Goal: Transaction & Acquisition: Purchase product/service

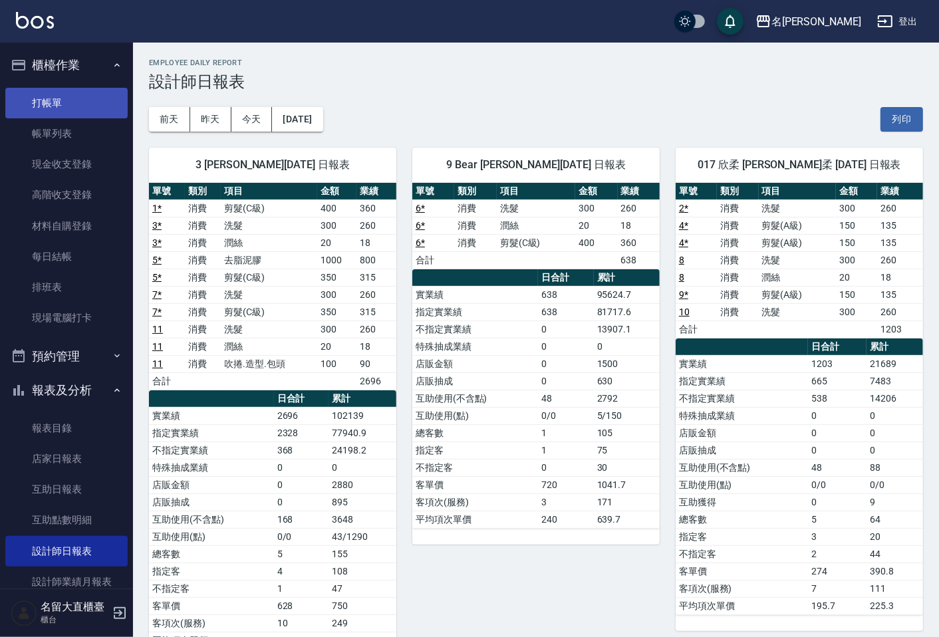
click at [82, 110] on link "打帳單" at bounding box center [66, 103] width 122 height 31
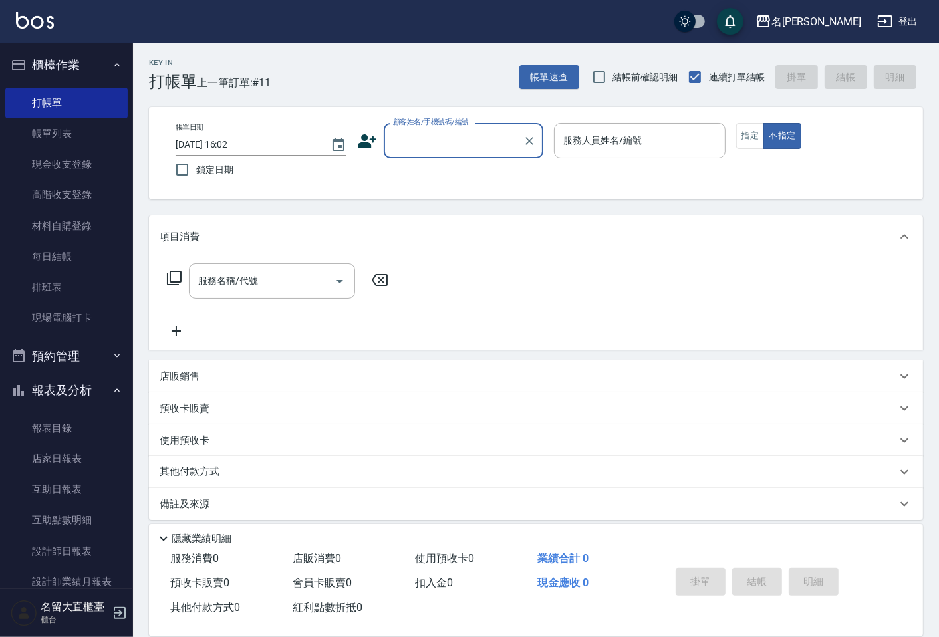
click at [467, 148] on input "顧客姓名/手機號碼/編號" at bounding box center [454, 140] width 128 height 23
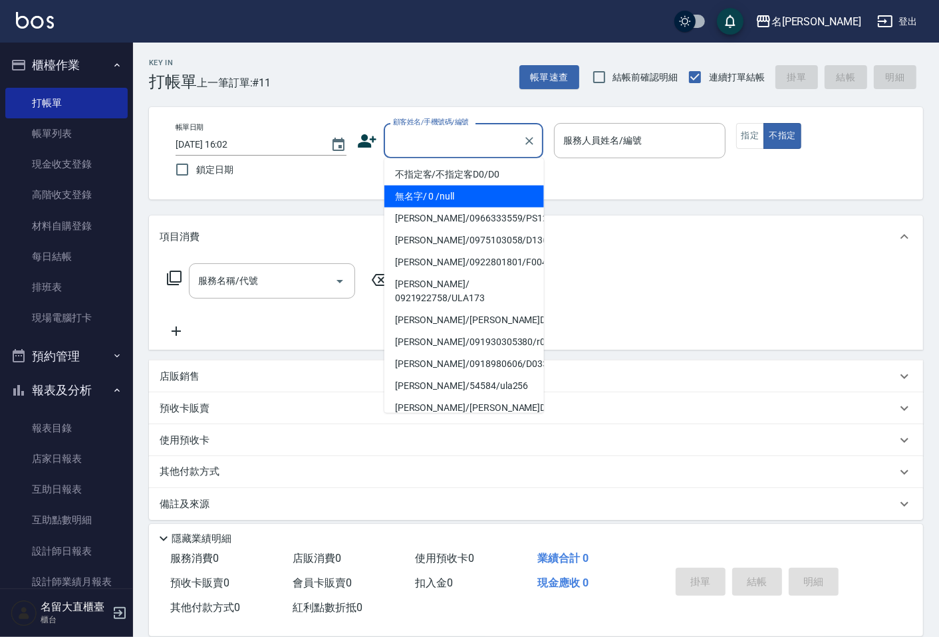
click at [450, 191] on li "無名字/ 0 /null" at bounding box center [464, 196] width 160 height 22
type input "無名字/ 0 /null"
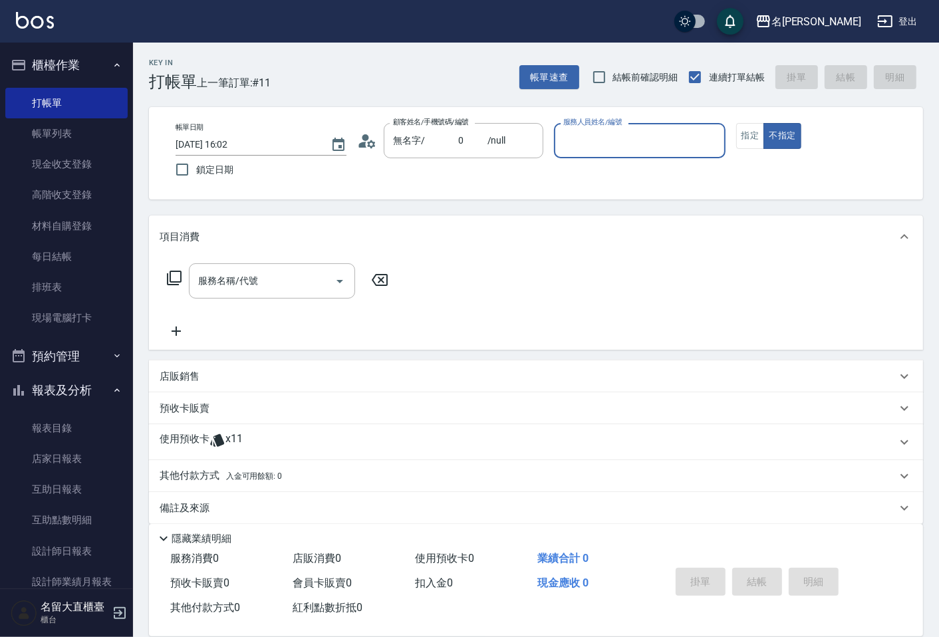
click at [564, 143] on input "服務人員姓名/編號" at bounding box center [639, 140] width 159 height 23
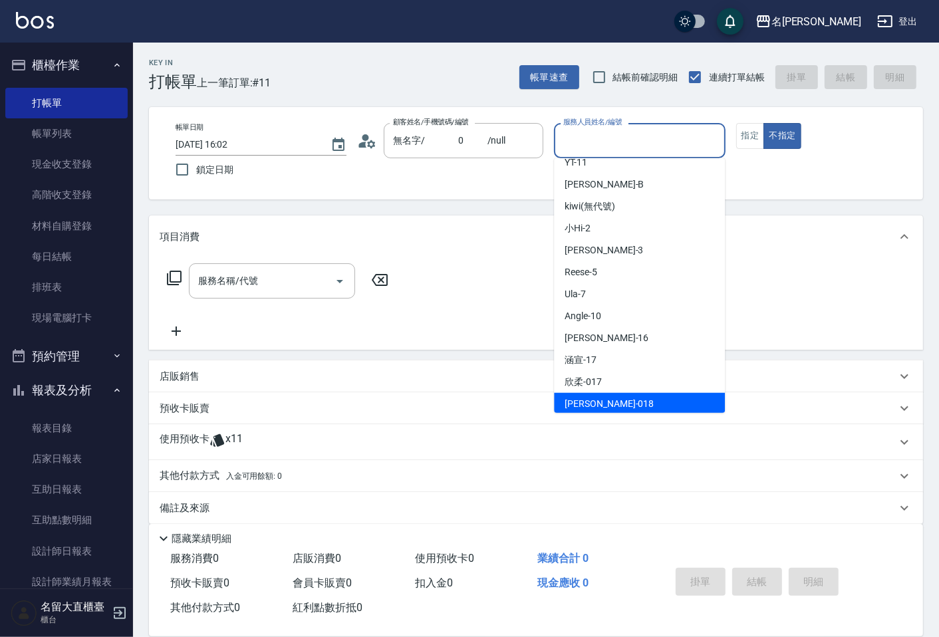
scroll to position [148, 0]
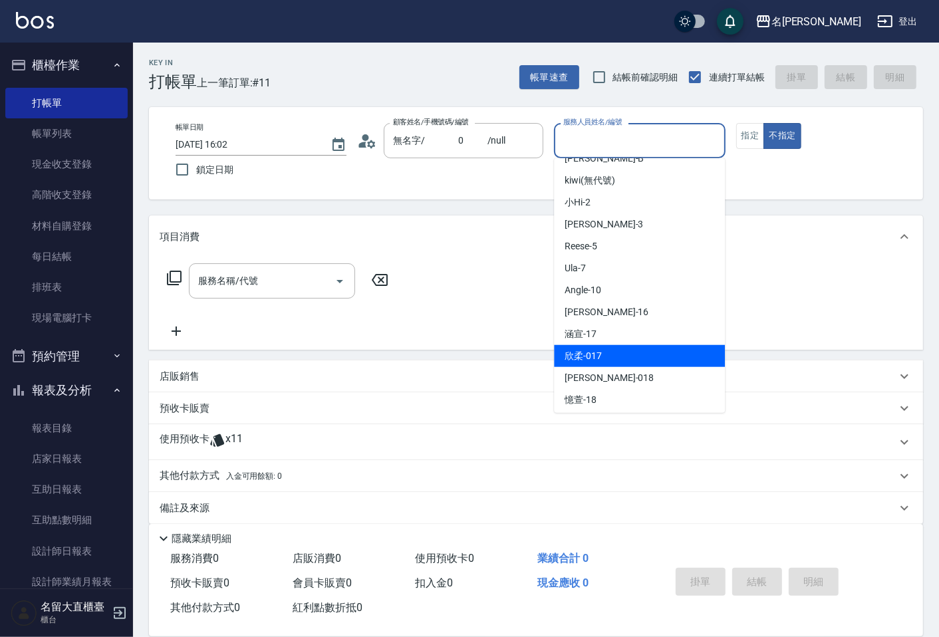
click at [587, 358] on span "欣柔 -017" at bounding box center [582, 356] width 37 height 14
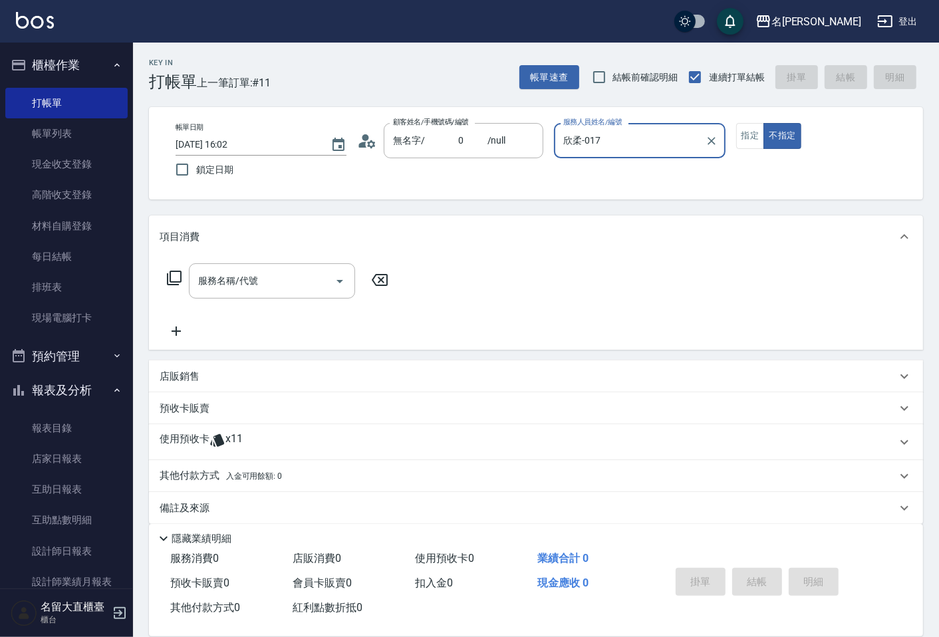
type input "欣柔-017"
click at [755, 127] on button "指定" at bounding box center [750, 136] width 29 height 26
click at [319, 278] on input "服務名稱/代號" at bounding box center [262, 280] width 134 height 23
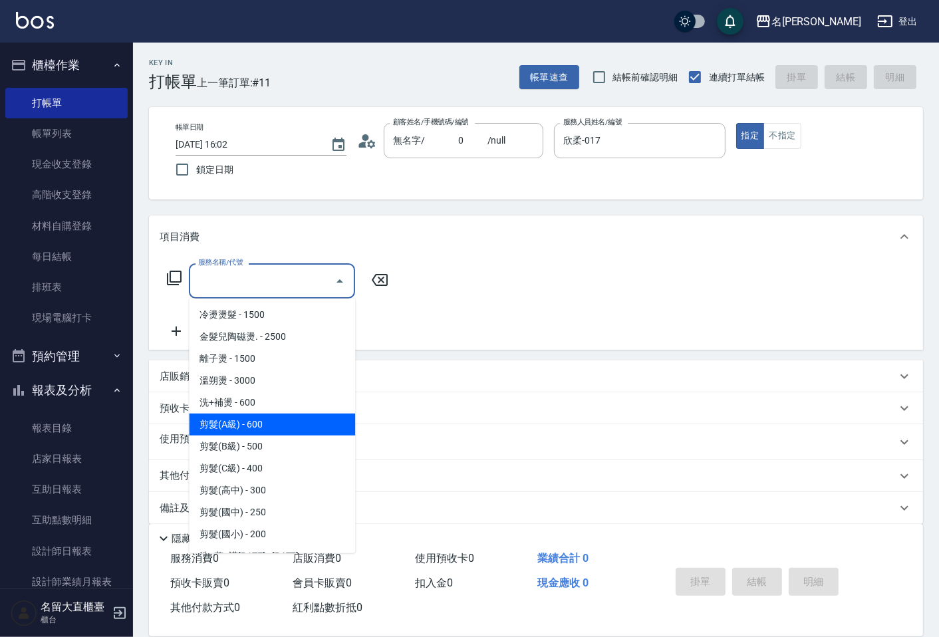
click at [270, 427] on span "剪髮(A級) - 600" at bounding box center [272, 425] width 166 height 22
type input "剪髮(A級)(301)"
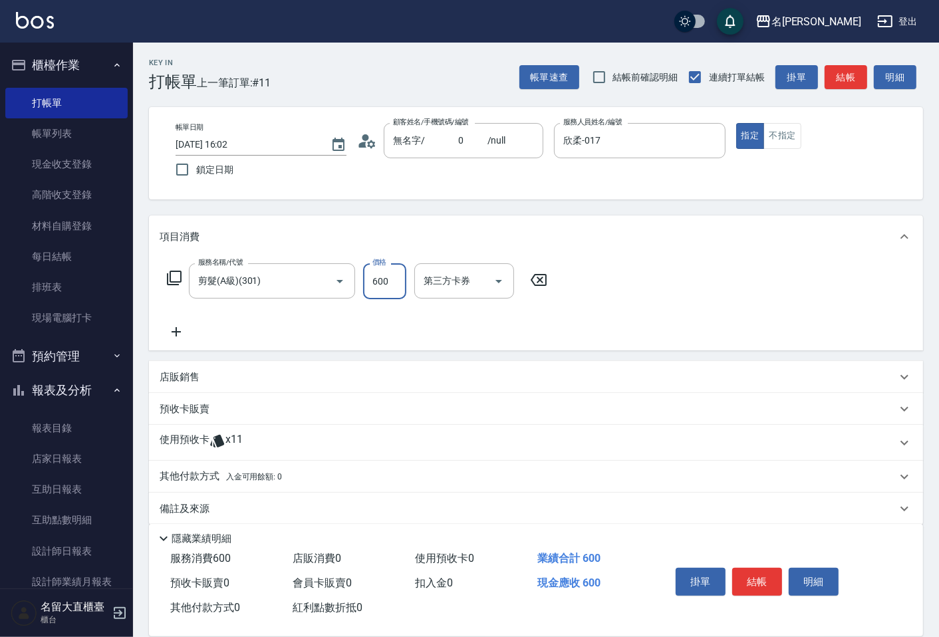
click at [389, 291] on input "600" at bounding box center [384, 281] width 43 height 36
type input "200"
click at [749, 569] on button "結帳" at bounding box center [757, 582] width 50 height 28
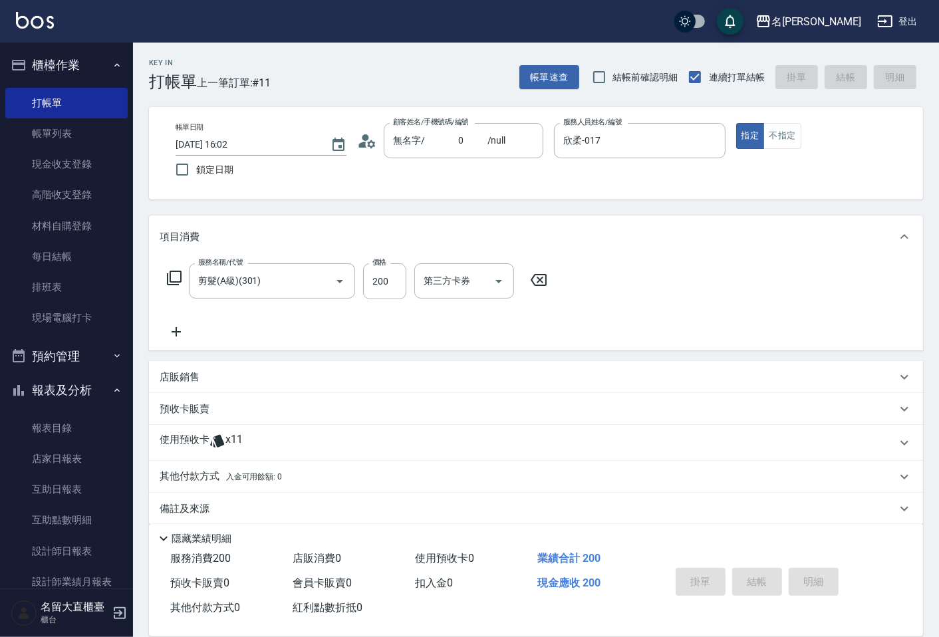
type input "[DATE] 16:03"
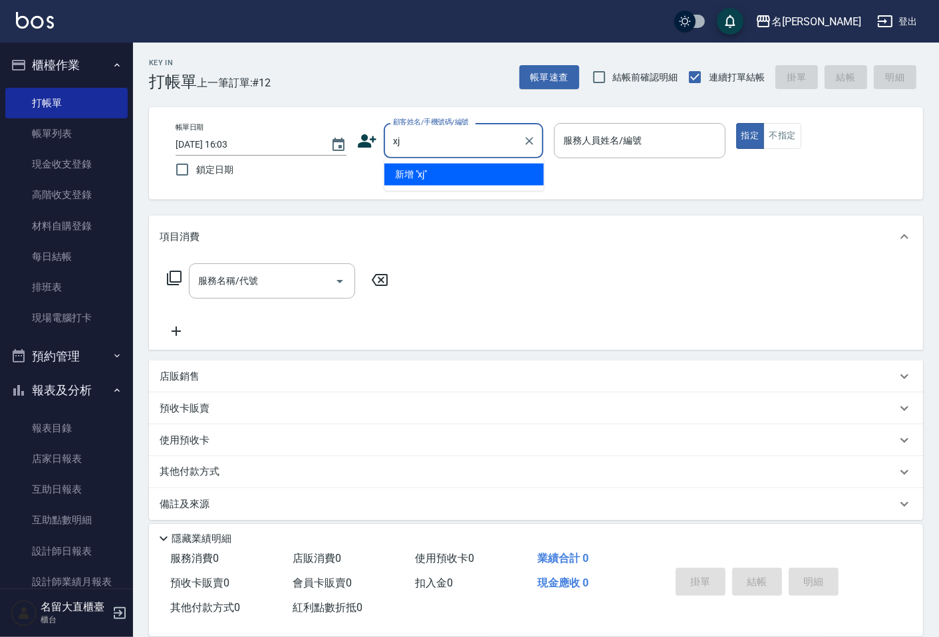
type input "x"
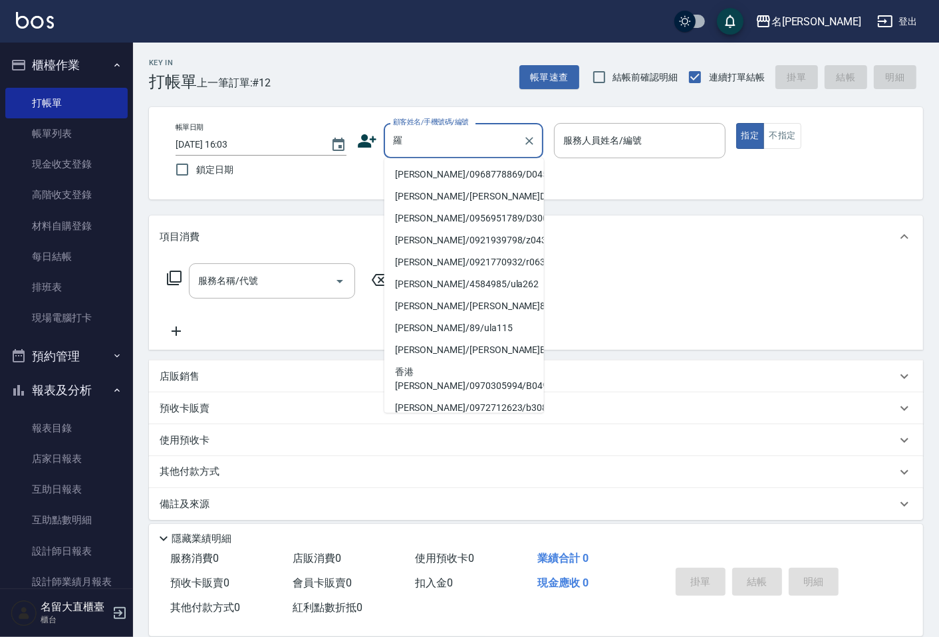
type input "羅"
drag, startPoint x: 749, startPoint y: 569, endPoint x: 459, endPoint y: 132, distance: 524.4
click at [459, 132] on input "顧客姓名/手機號碼/編號" at bounding box center [454, 140] width 128 height 23
click at [444, 191] on li "[PERSON_NAME]/[PERSON_NAME]D248/D248" at bounding box center [464, 196] width 160 height 22
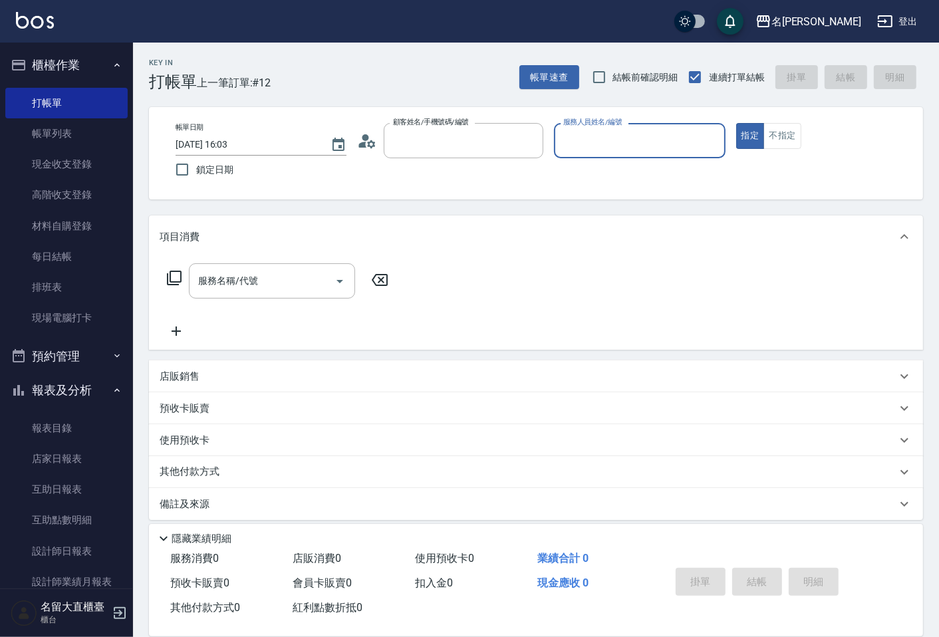
type input "[PERSON_NAME]/[PERSON_NAME]D248/D248"
type input "[PERSON_NAME]3"
click at [755, 134] on button "指定" at bounding box center [750, 136] width 29 height 26
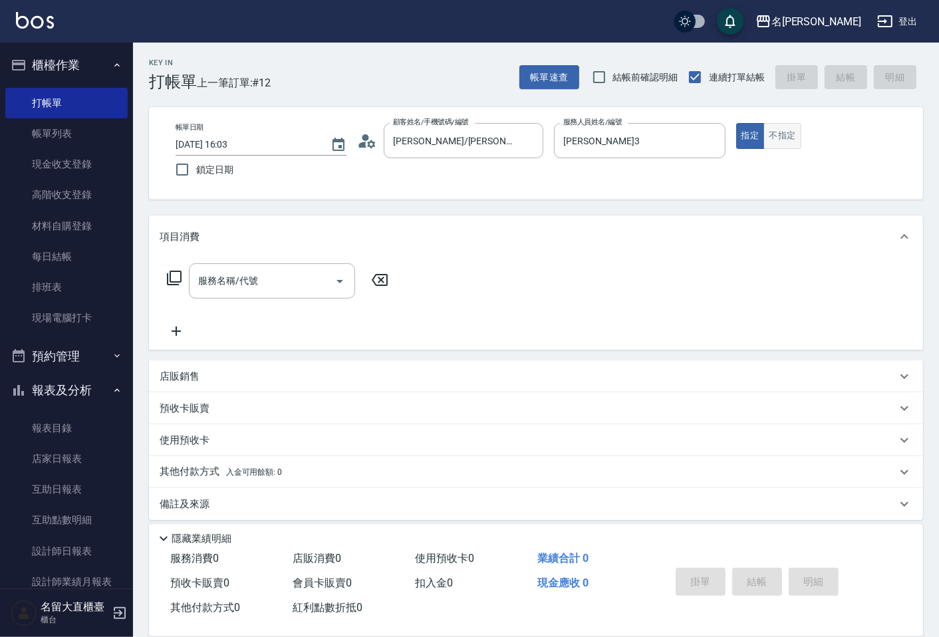
type button "true"
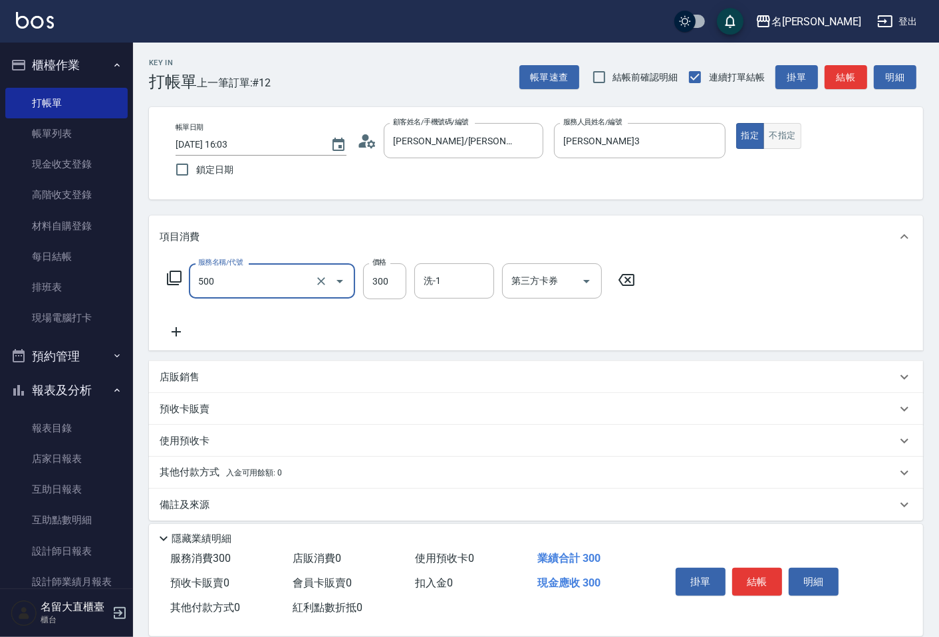
type input "洗髮(500)"
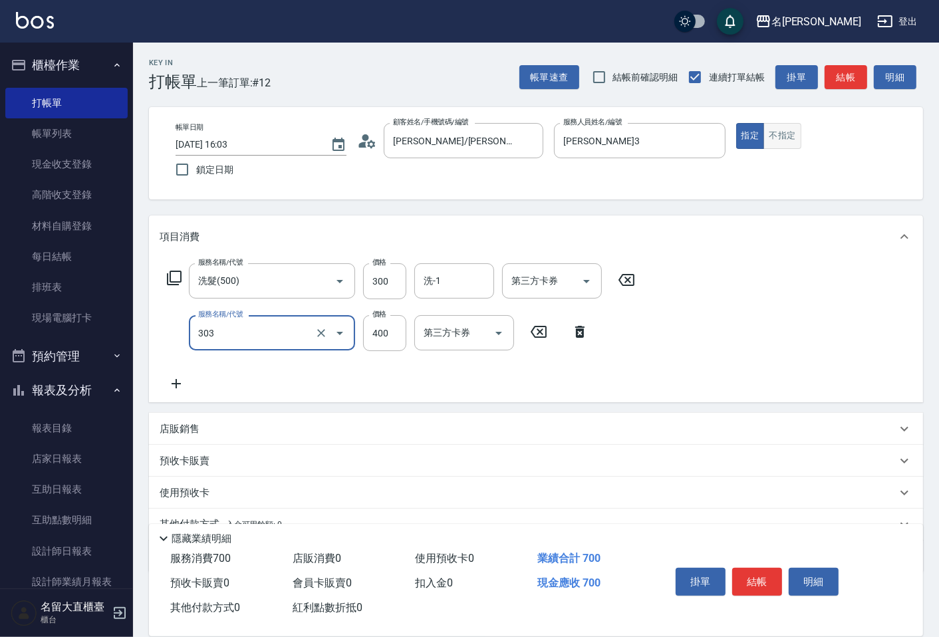
type input "剪髮(C級)(303)"
type input "350"
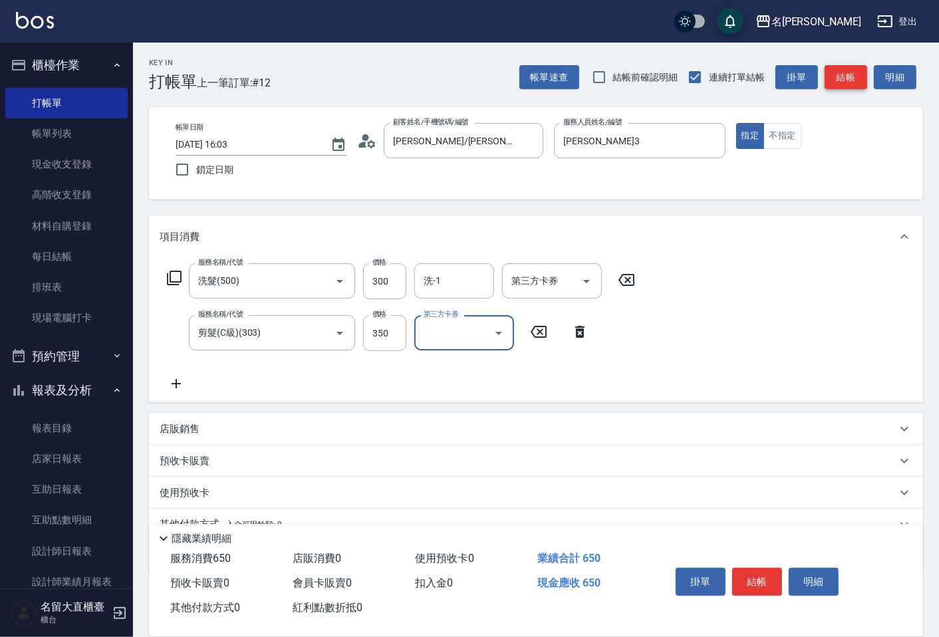
click at [834, 81] on button "結帳" at bounding box center [845, 77] width 43 height 25
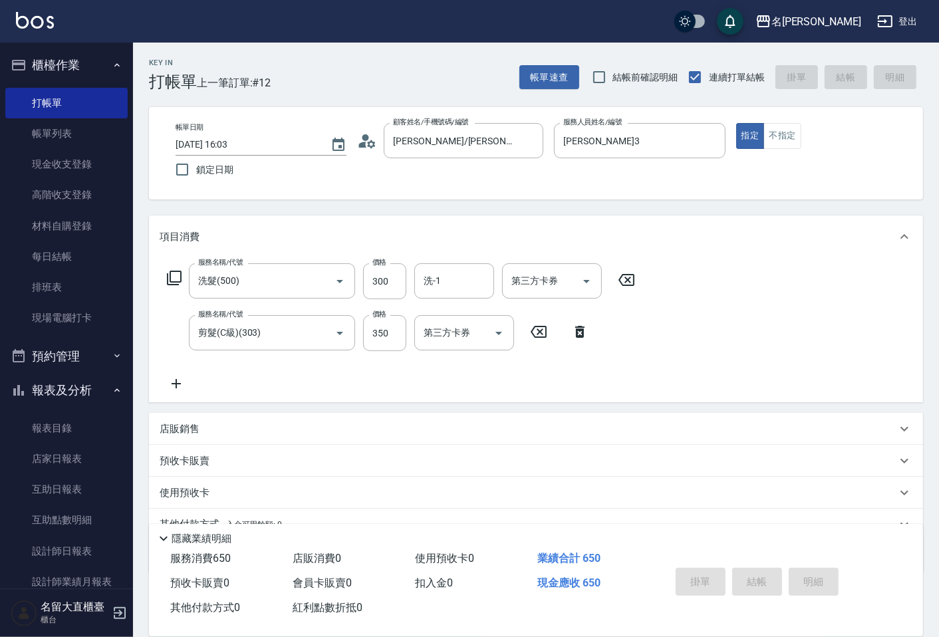
type input "[DATE] 16:22"
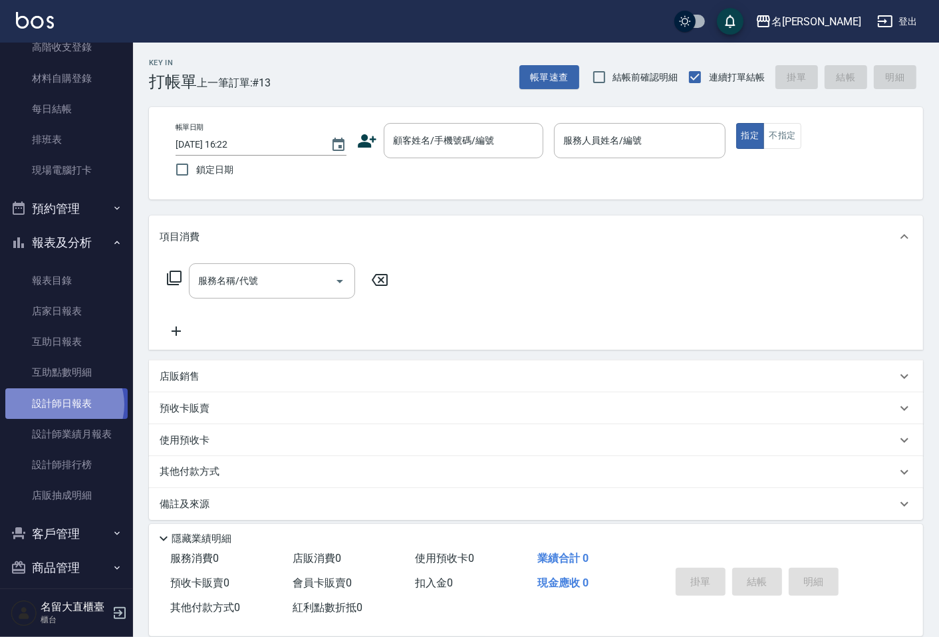
click at [62, 404] on link "設計師日報表" at bounding box center [66, 403] width 122 height 31
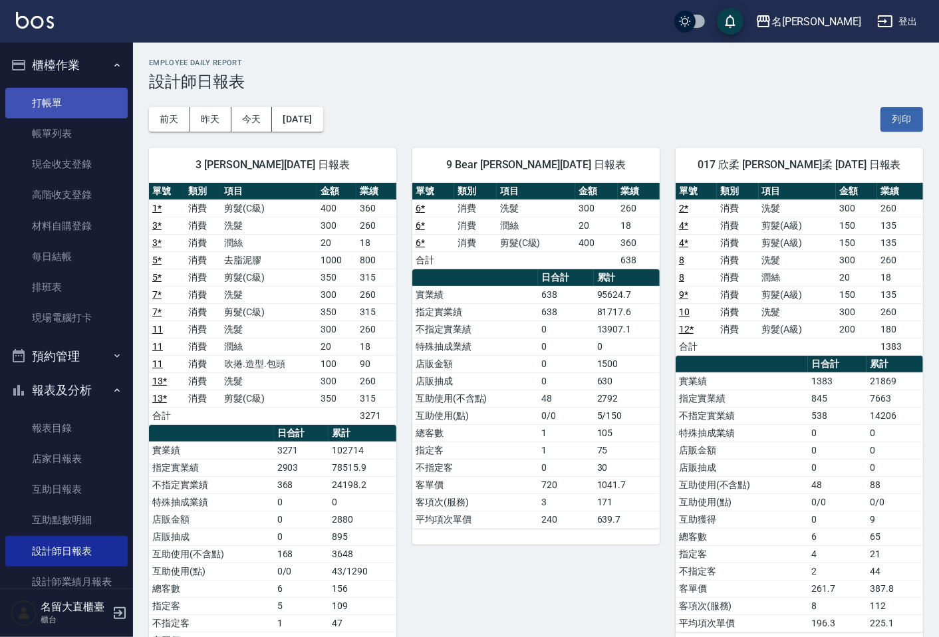
click at [51, 98] on link "打帳單" at bounding box center [66, 103] width 122 height 31
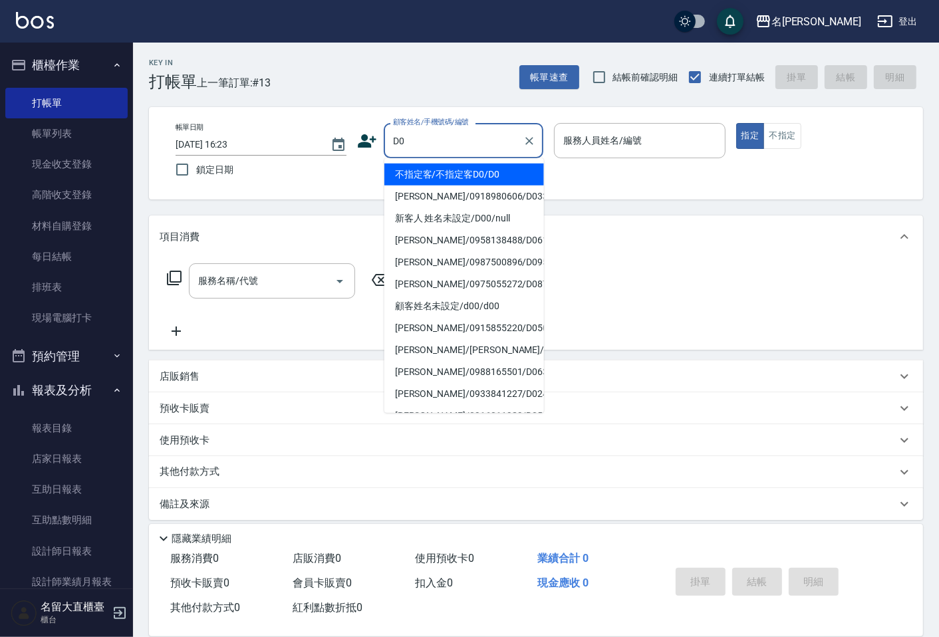
type input "不指定客/不指定客D0/D0"
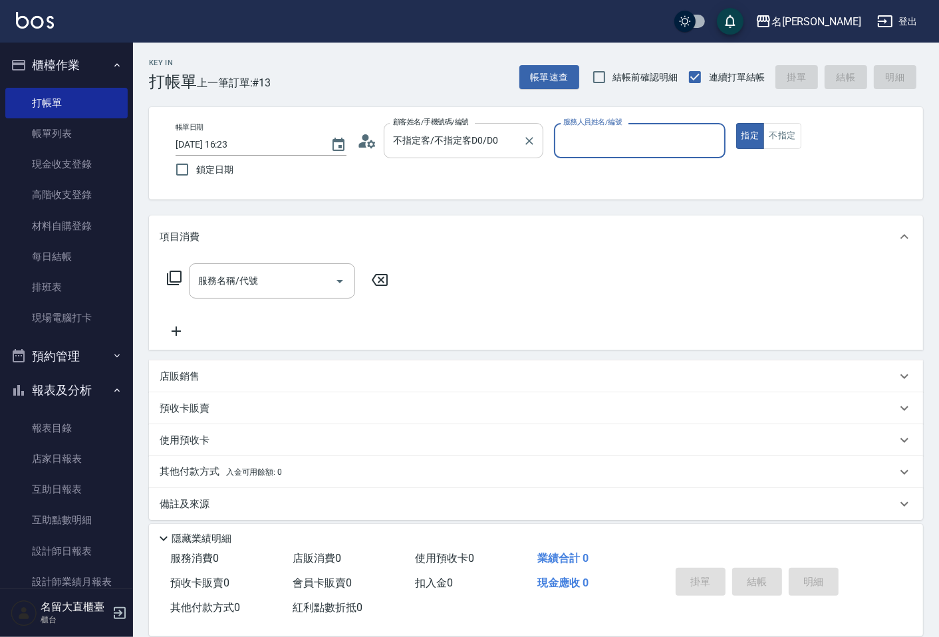
type input "[PERSON_NAME]3"
click at [736, 123] on button "指定" at bounding box center [750, 136] width 29 height 26
type button "true"
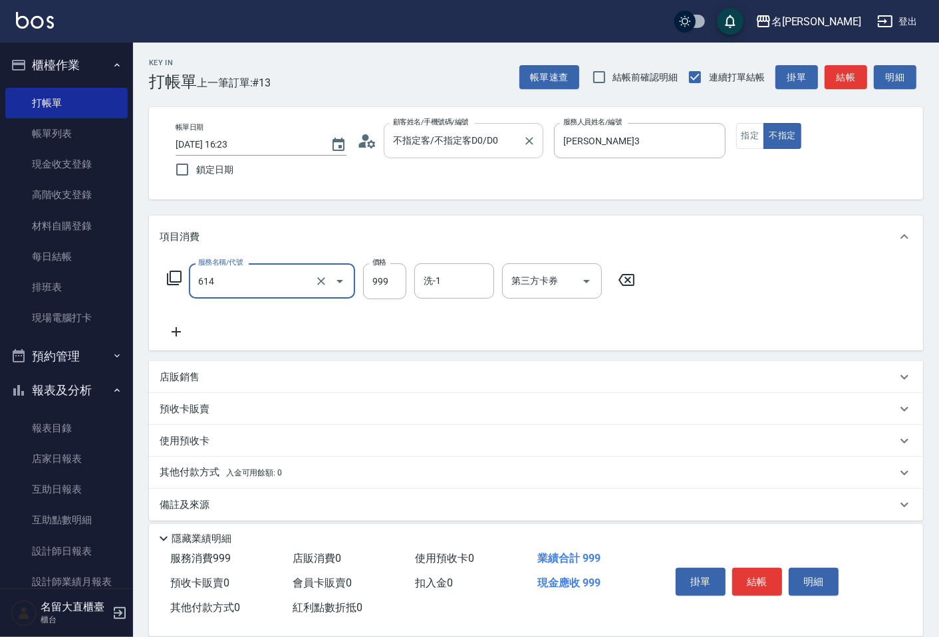
type input "去脂泥膠(614)"
type input "1000"
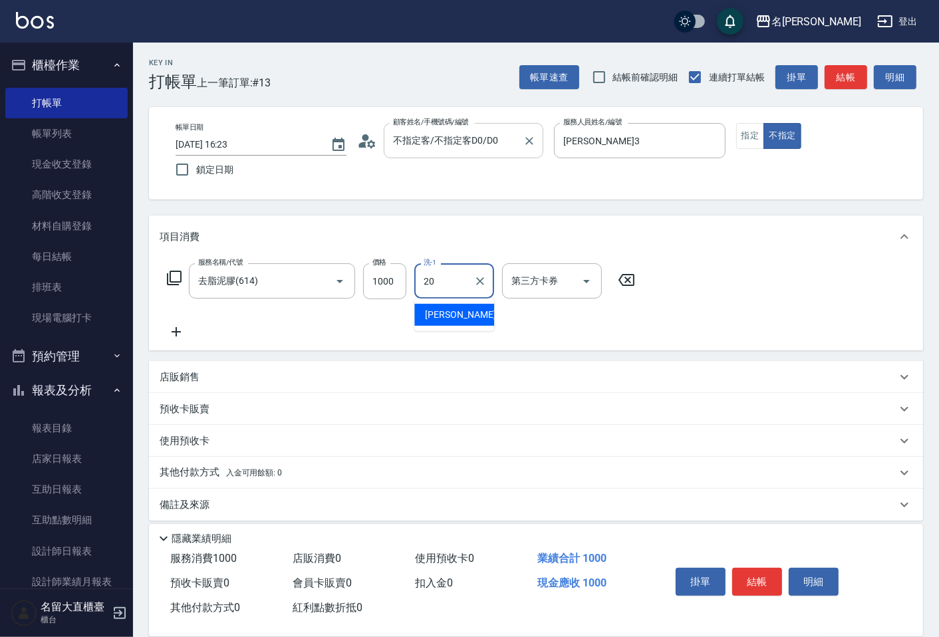
type input "詩雅-20"
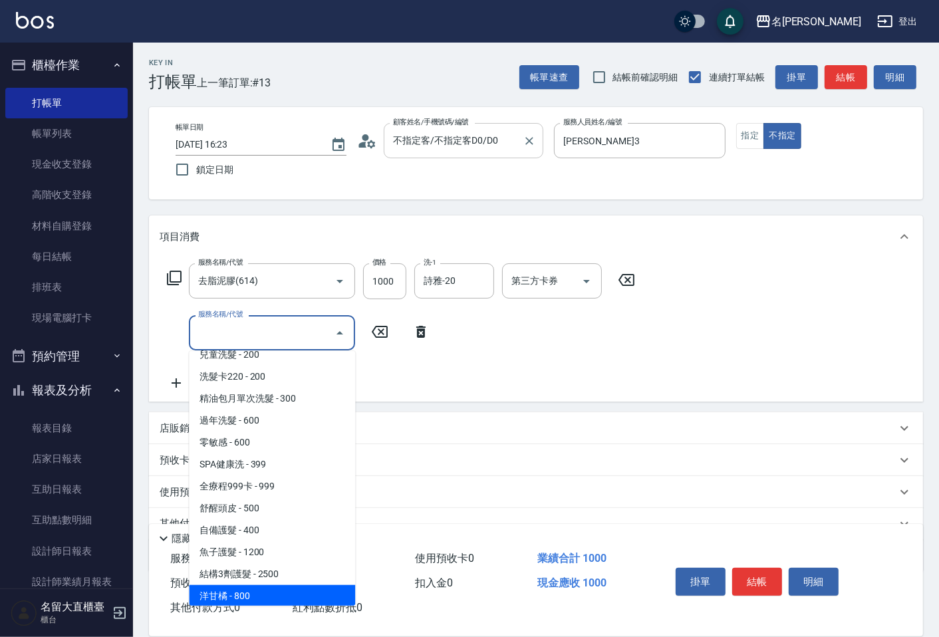
scroll to position [452, 0]
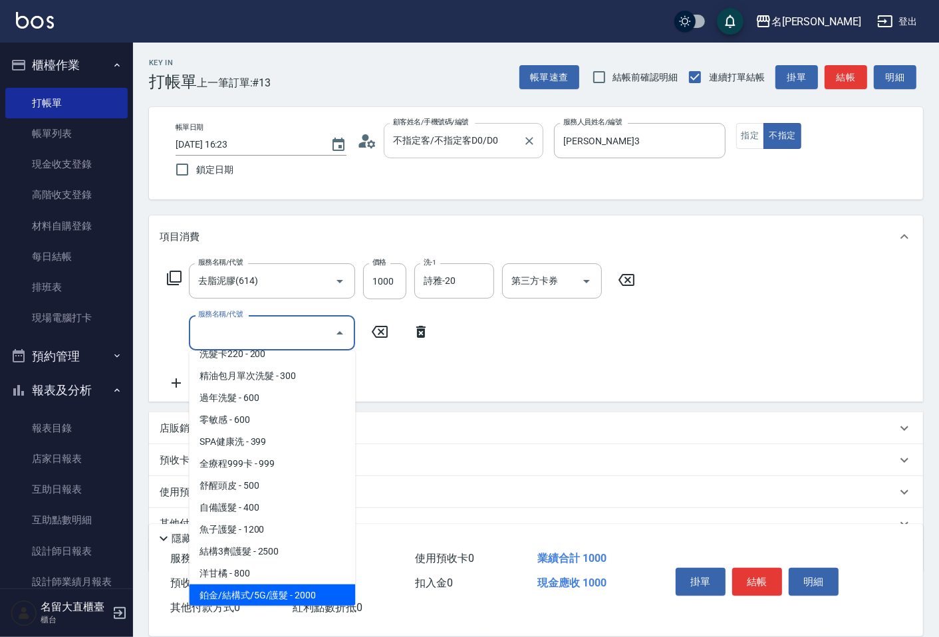
type input "鉑金/結構式/5G/護髮(605)"
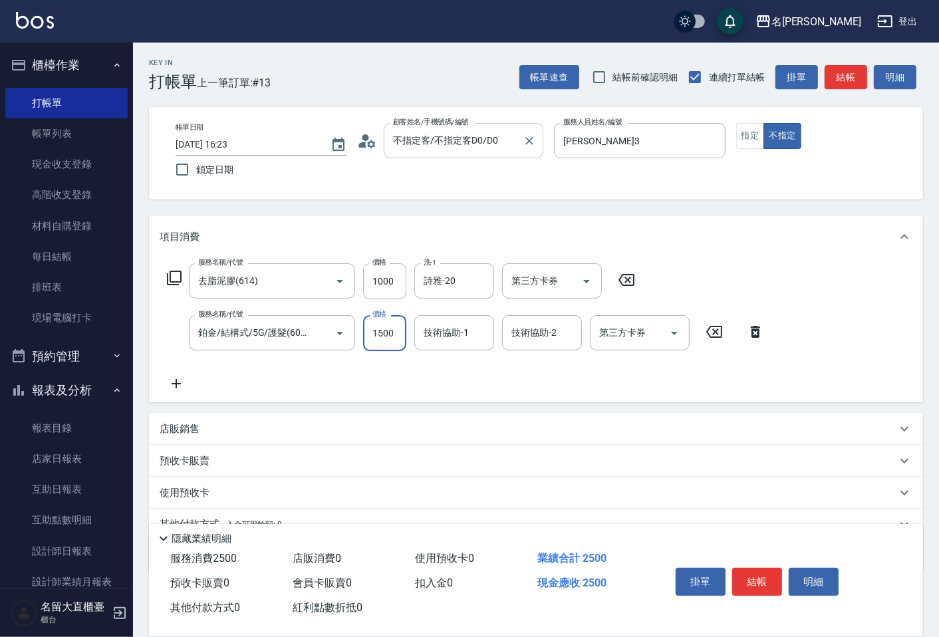
type input "1500"
type input "詩雅-20"
click at [757, 576] on button "結帳" at bounding box center [757, 582] width 50 height 28
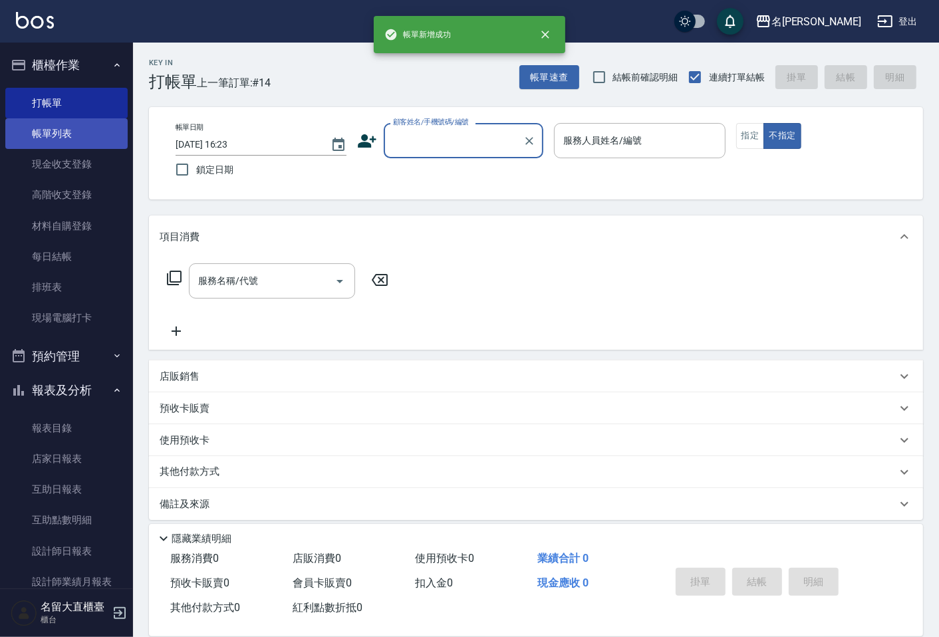
click at [33, 131] on link "帳單列表" at bounding box center [66, 133] width 122 height 31
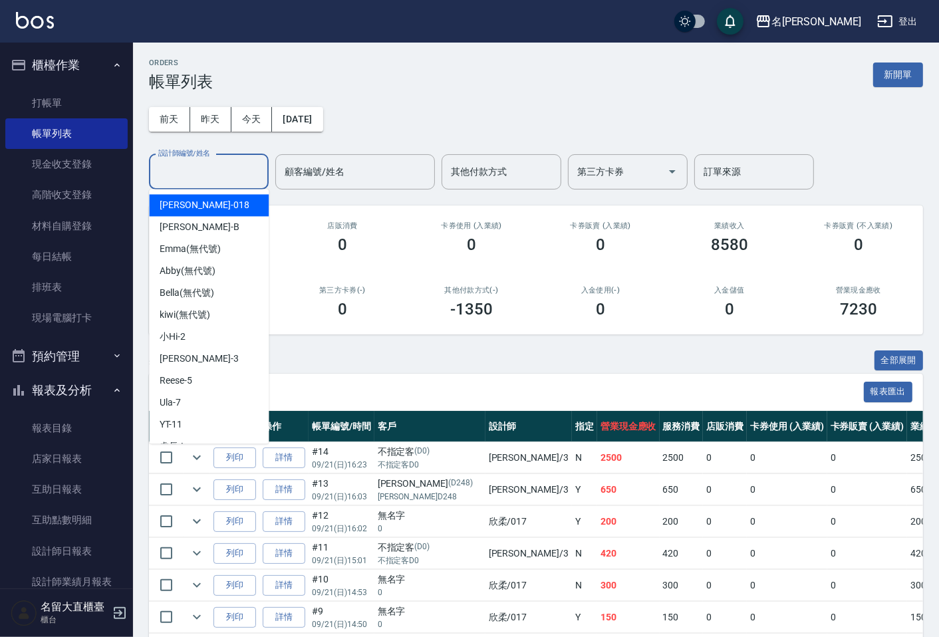
drag, startPoint x: 199, startPoint y: 162, endPoint x: 202, endPoint y: 142, distance: 20.8
click at [201, 143] on div "[DATE] [DATE] [DATE] [DATE] 設計師編號/姓名 設計師編號/姓名 顧客編號/姓名 顧客編號/姓名 其他付款方式 其他付款方式 第三方…" at bounding box center [536, 140] width 774 height 98
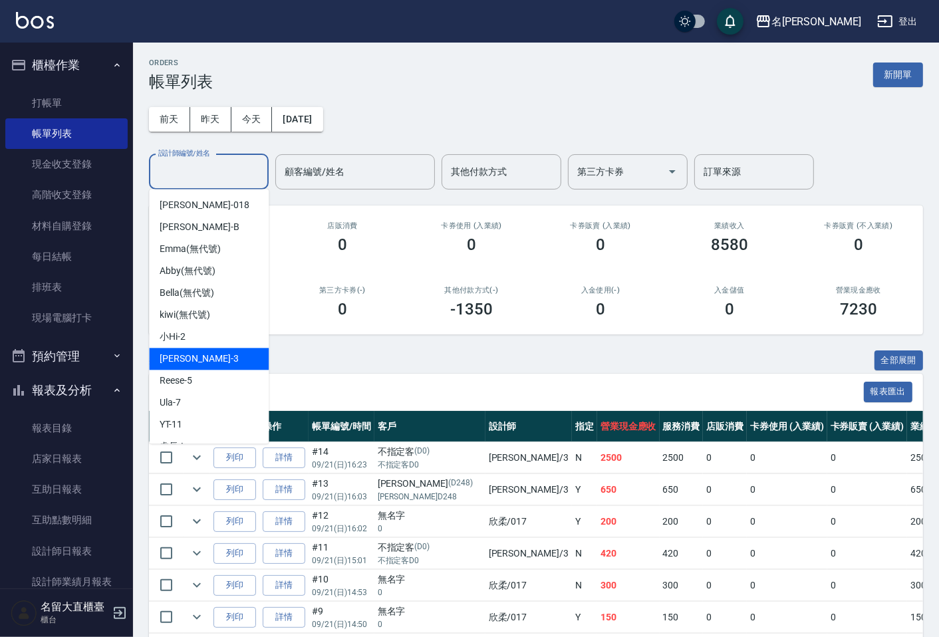
click at [208, 359] on div "[PERSON_NAME]3" at bounding box center [209, 359] width 120 height 22
type input "[PERSON_NAME]3"
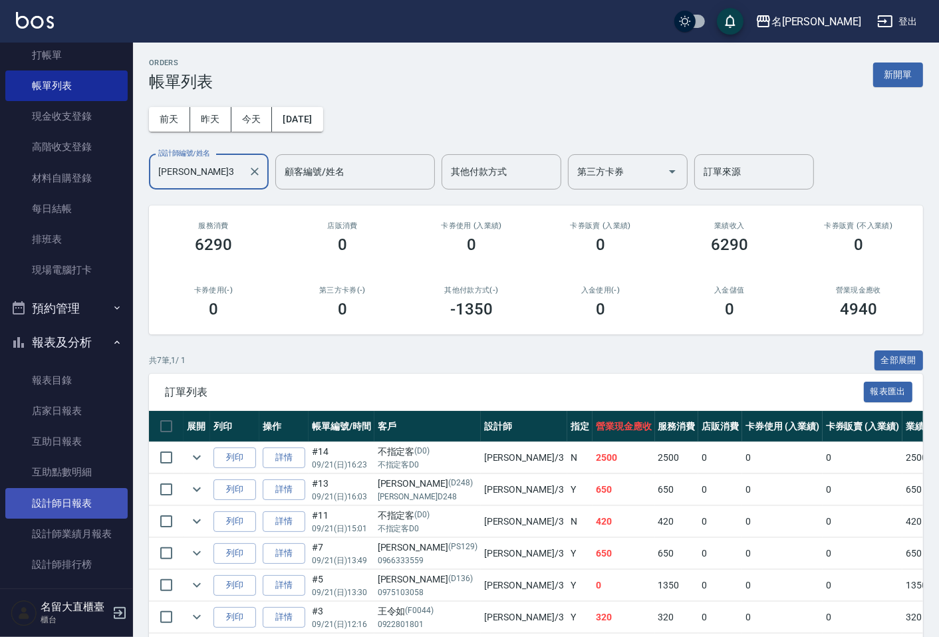
scroll to position [74, 0]
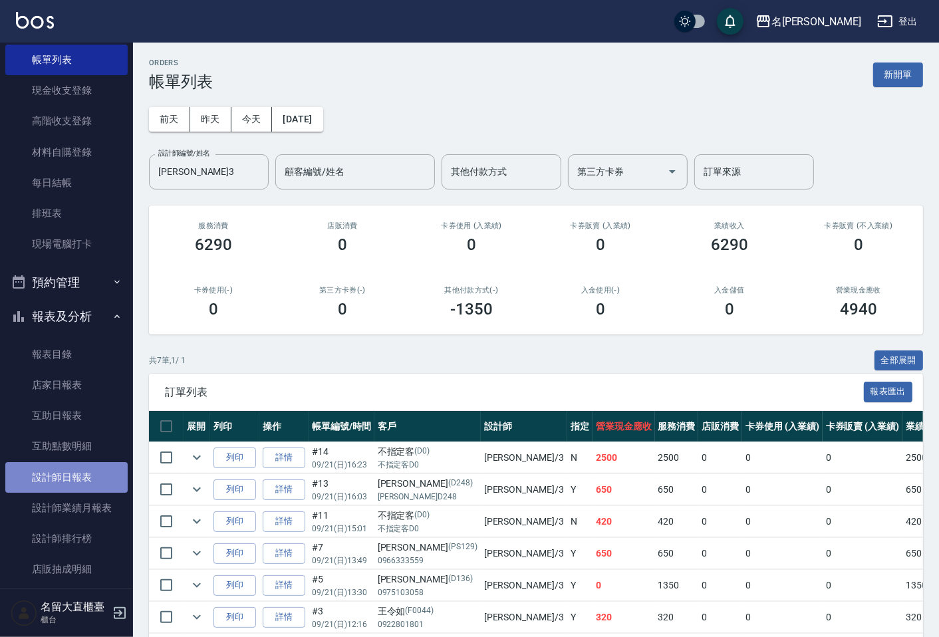
click at [76, 477] on link "設計師日報表" at bounding box center [66, 477] width 122 height 31
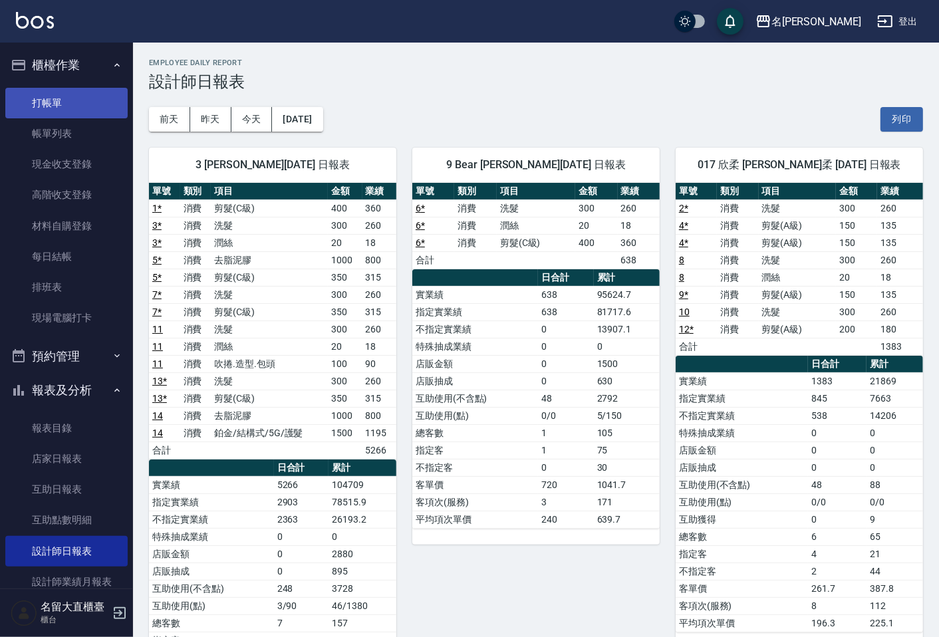
click at [41, 104] on link "打帳單" at bounding box center [66, 103] width 122 height 31
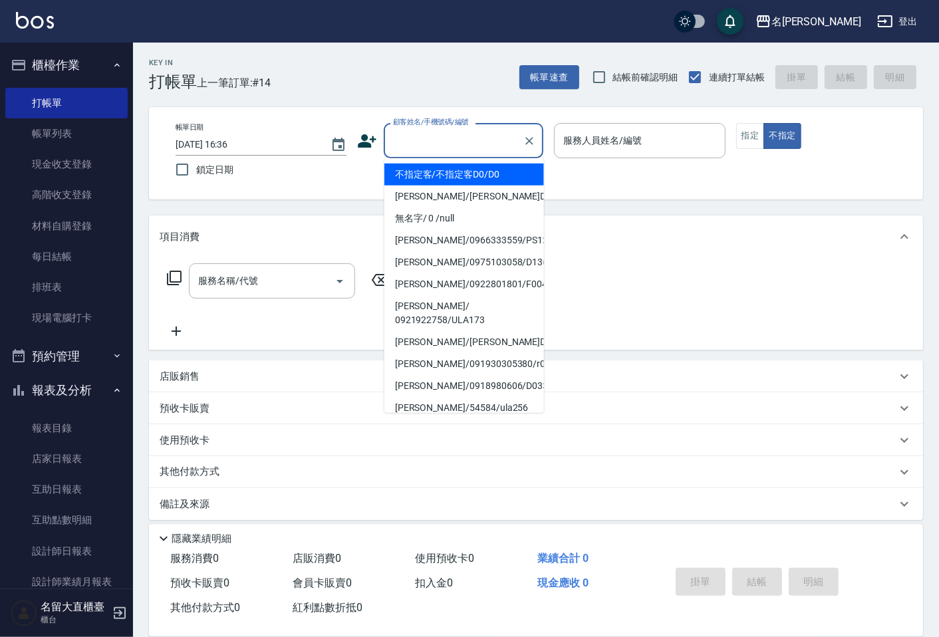
click at [449, 136] on input "顧客姓名/手機號碼/編號" at bounding box center [454, 140] width 128 height 23
click at [465, 181] on li "不指定客/不指定客D0/D0" at bounding box center [464, 175] width 160 height 22
type input "不指定客/不指定客D0/D0"
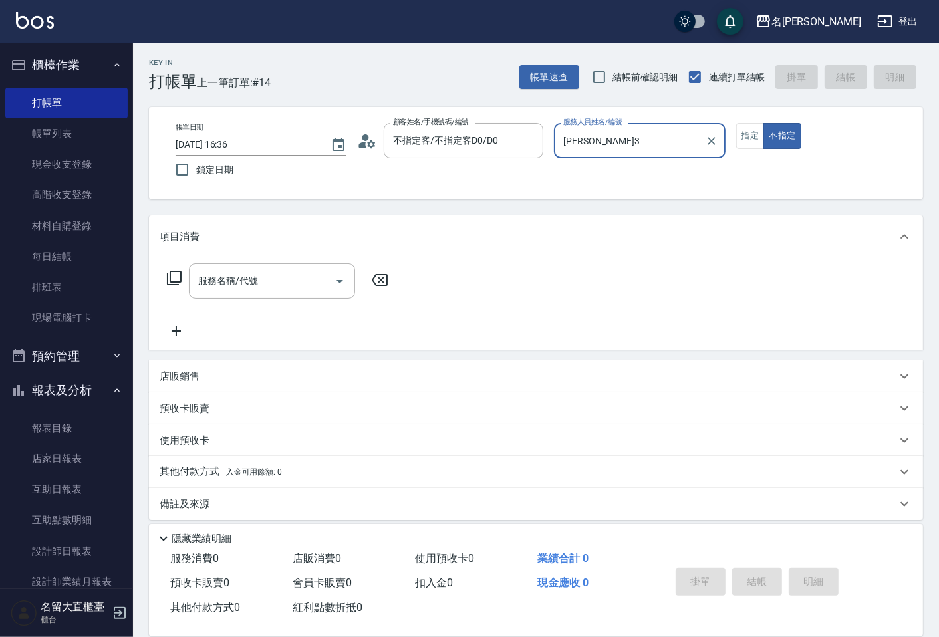
drag, startPoint x: 652, startPoint y: 142, endPoint x: 658, endPoint y: 148, distance: 8.0
click at [658, 147] on input "[PERSON_NAME]3" at bounding box center [629, 140] width 139 height 23
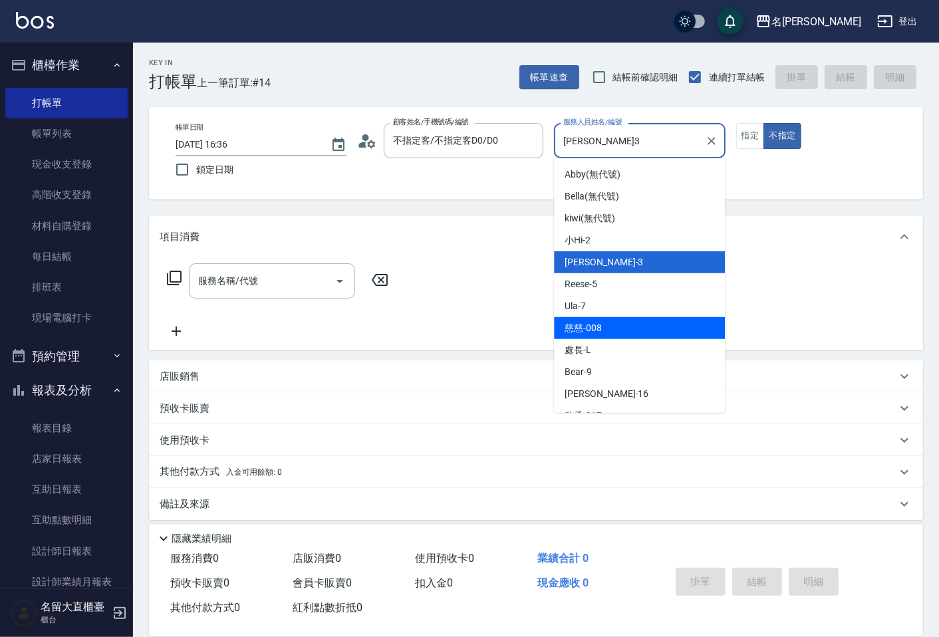
scroll to position [194, 0]
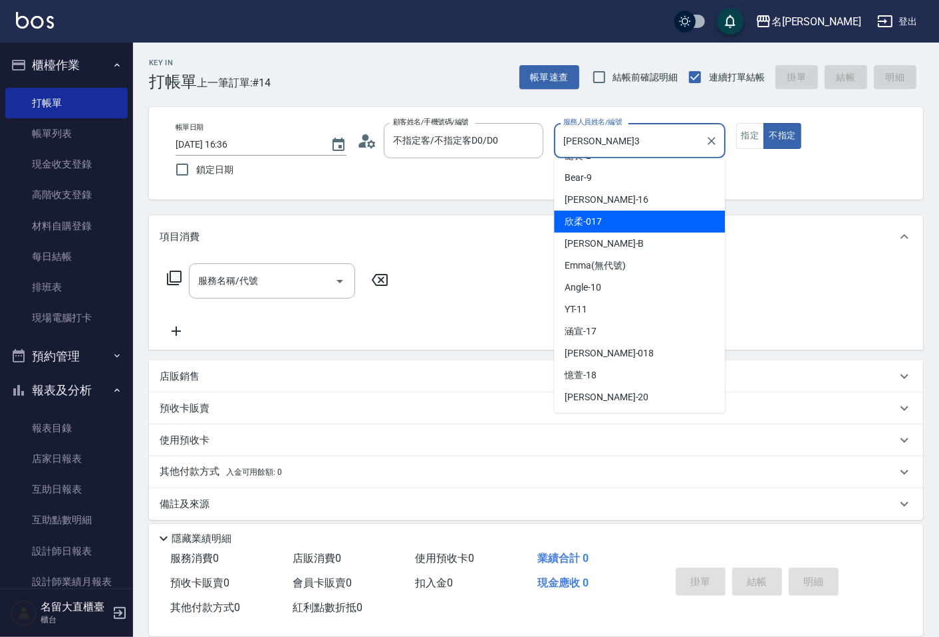
click at [617, 209] on ul "Abby (無代號) [PERSON_NAME] (無代號) kiwi (無代號) 小Hi -2 [PERSON_NAME]-3 Reese -5 Ula -…" at bounding box center [639, 285] width 171 height 255
click at [594, 228] on span "欣柔 -017" at bounding box center [582, 222] width 37 height 14
type input "欣柔-017"
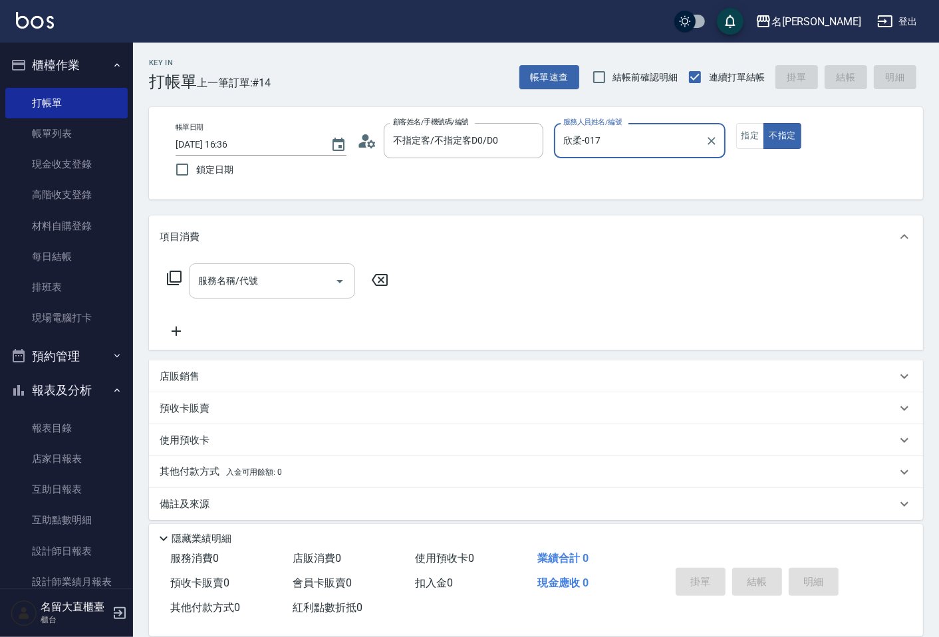
click at [219, 277] on div "服務名稱/代號 服務名稱/代號" at bounding box center [272, 280] width 166 height 35
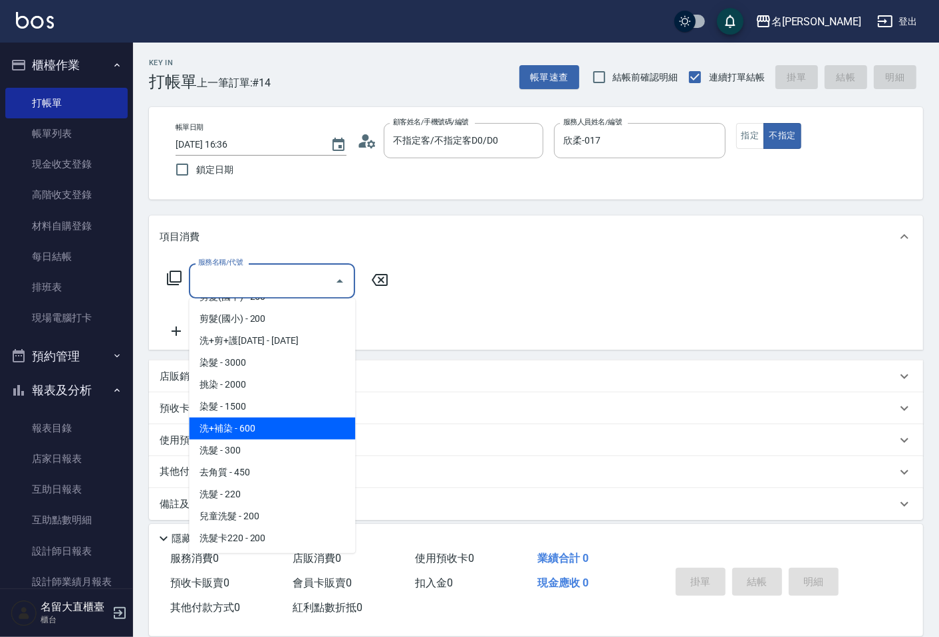
scroll to position [221, 0]
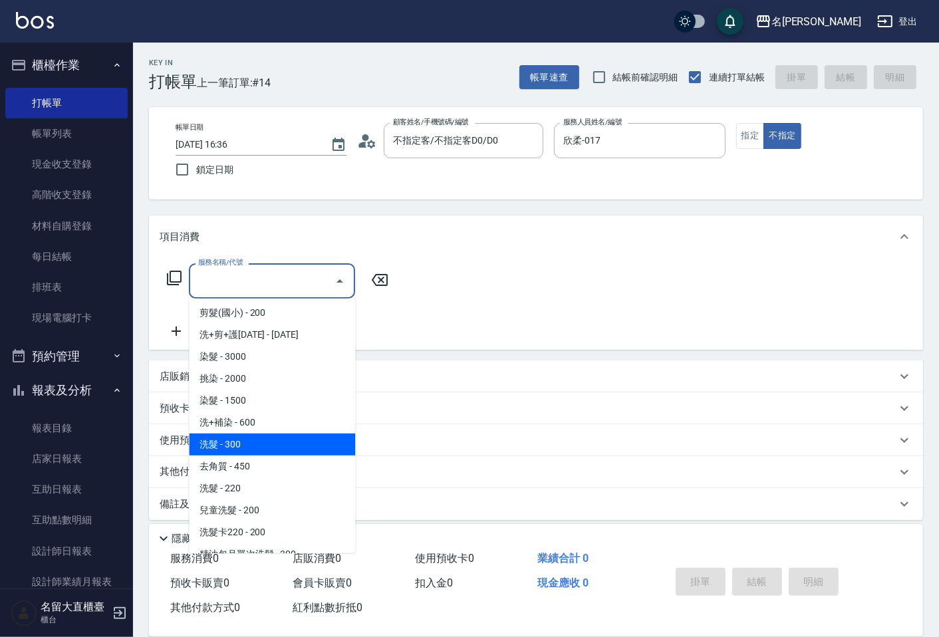
click at [249, 452] on span "洗髮 - 300" at bounding box center [272, 444] width 166 height 22
type input "洗髮(500)"
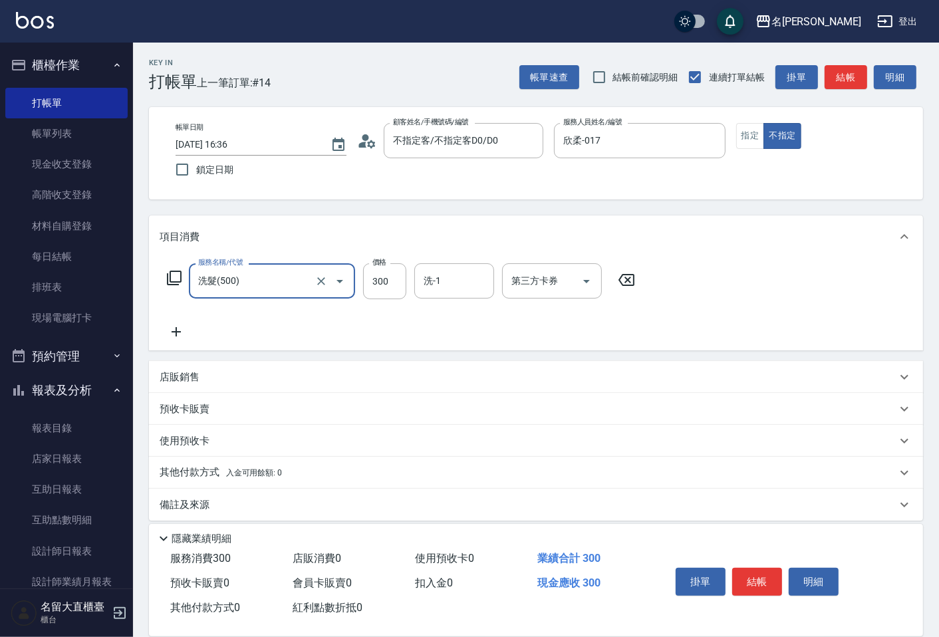
click at [180, 340] on div "服務名稱/代號 洗髮(500) 服務名稱/代號 價格 300 價格 洗-1 洗-1 第三方卡券 第三方卡券" at bounding box center [536, 304] width 774 height 92
click at [170, 324] on icon at bounding box center [176, 332] width 33 height 16
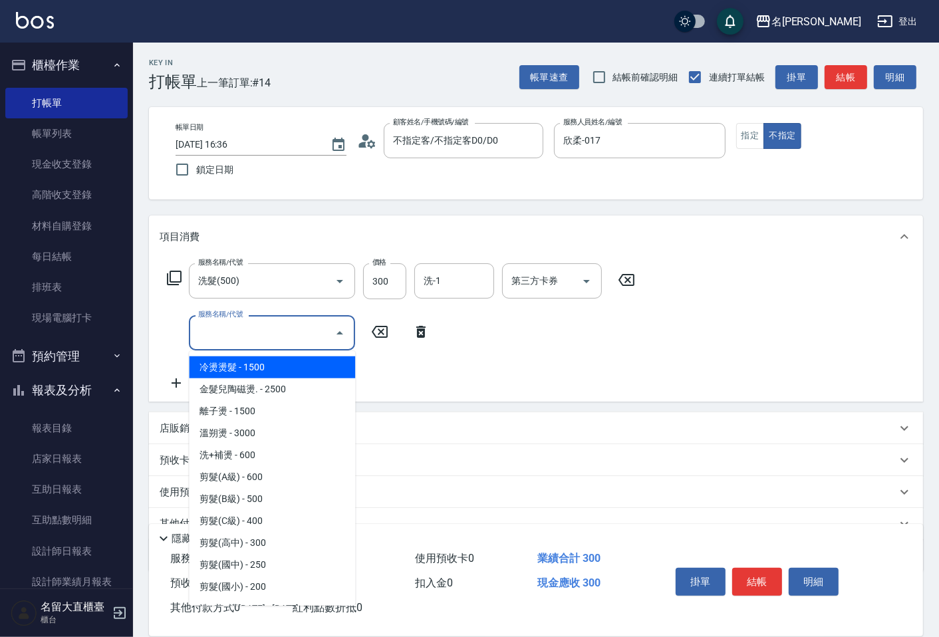
click at [207, 334] on input "服務名稱/代號" at bounding box center [262, 332] width 134 height 23
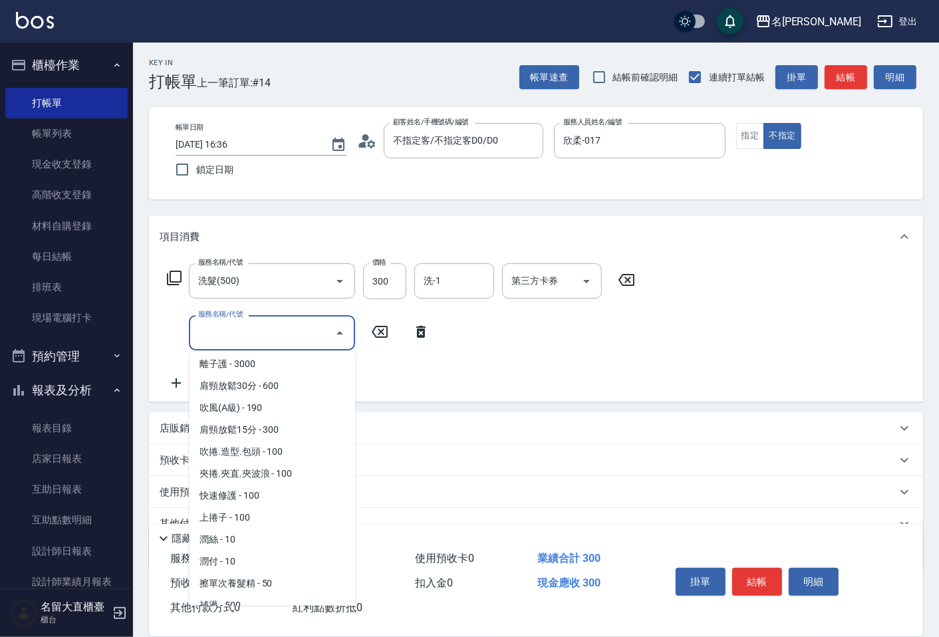
scroll to position [1108, 0]
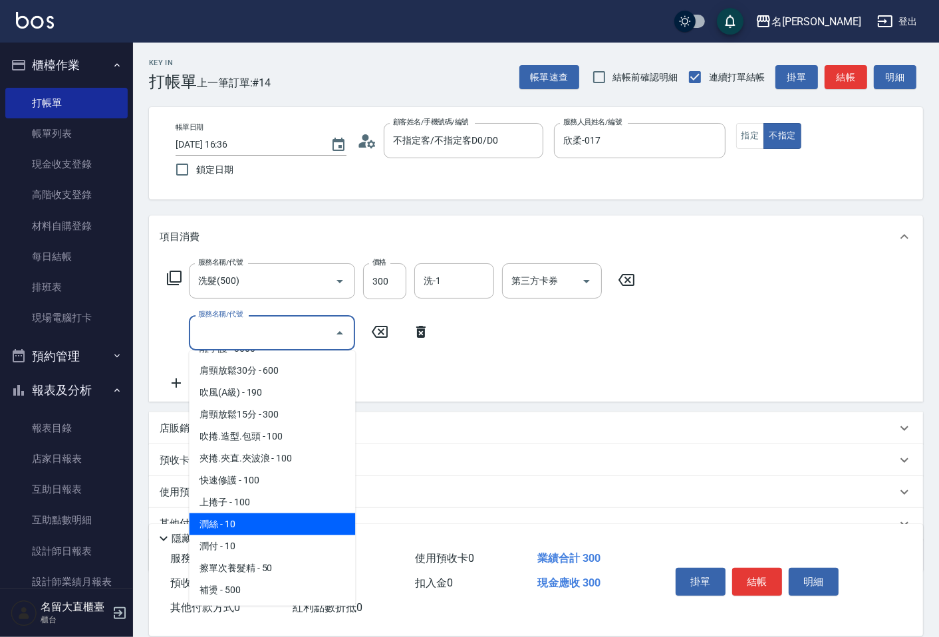
click at [240, 513] on span "潤絲 - 10" at bounding box center [272, 524] width 166 height 22
type input "[PERSON_NAME](802)"
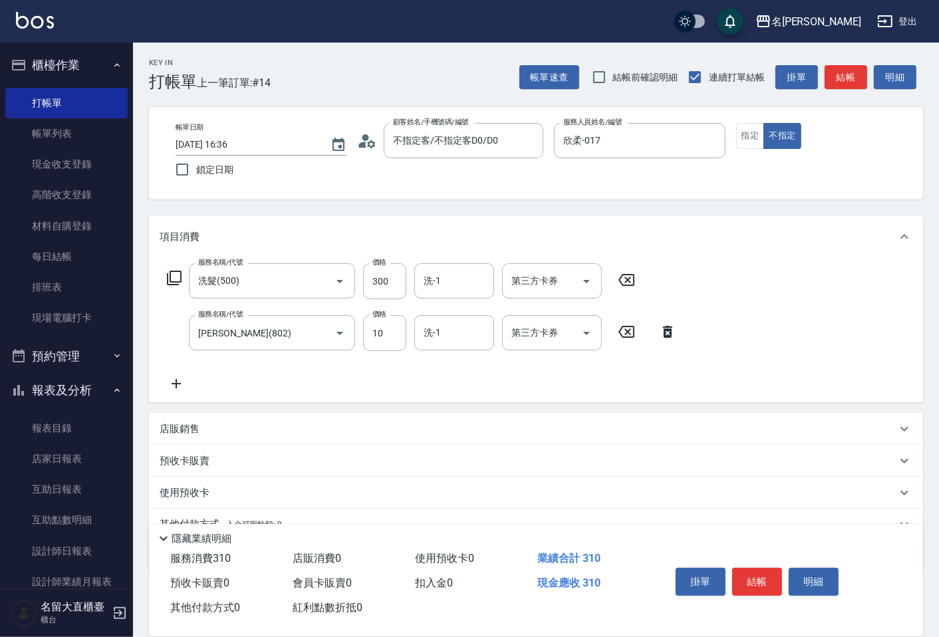
click at [381, 317] on label "價格" at bounding box center [379, 314] width 14 height 10
click at [381, 317] on input "10" at bounding box center [384, 333] width 43 height 36
type input "20"
click at [743, 579] on button "結帳" at bounding box center [757, 582] width 50 height 28
